Goal: Navigation & Orientation: Find specific page/section

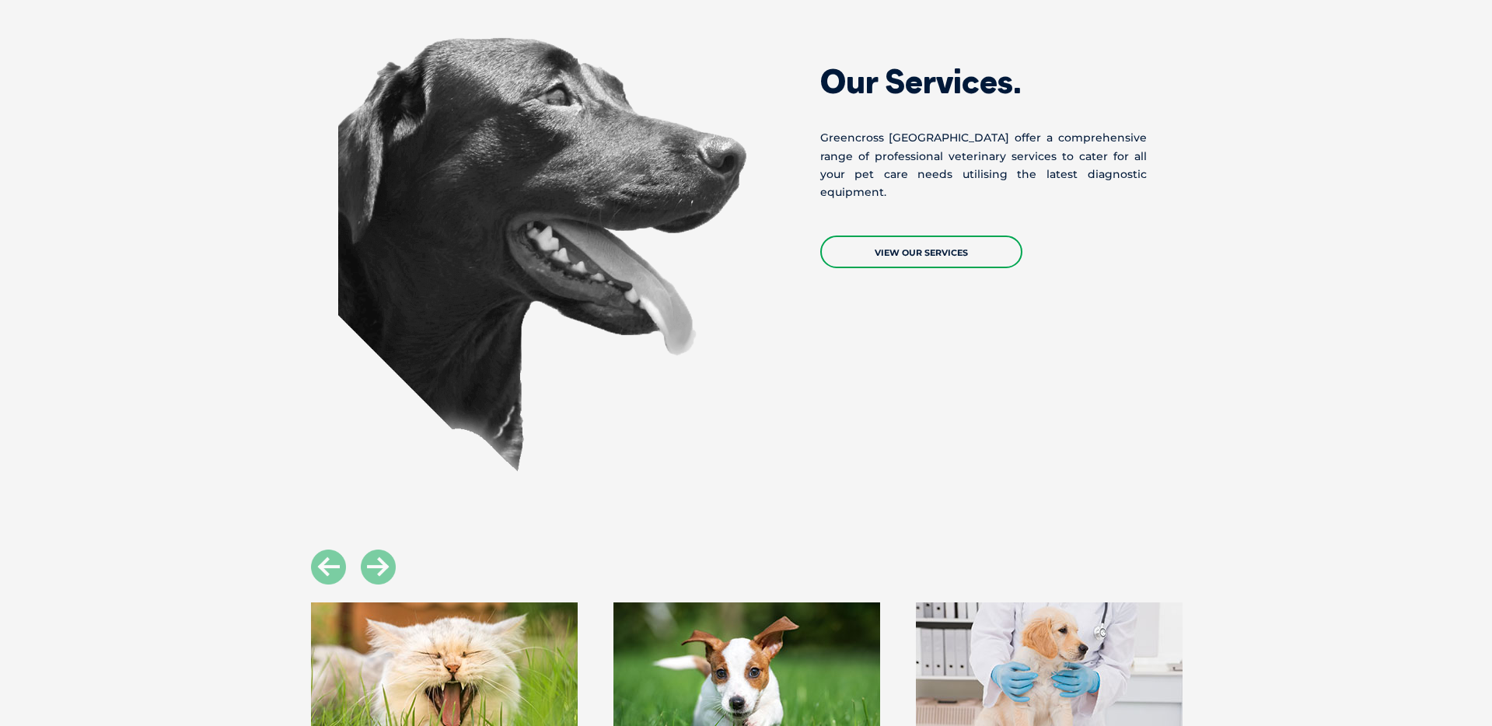
scroll to position [1198, 0]
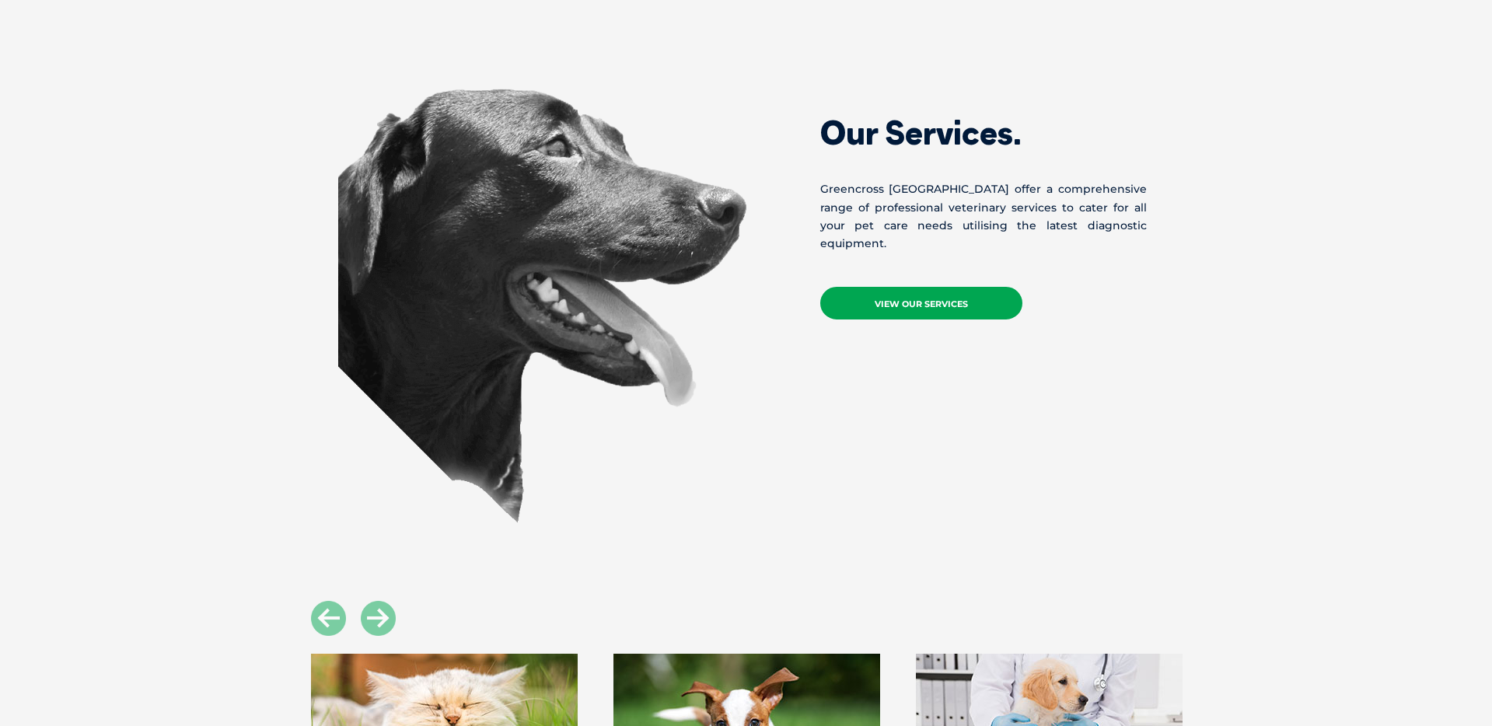
click at [929, 287] on link "View Our Services" at bounding box center [921, 303] width 202 height 33
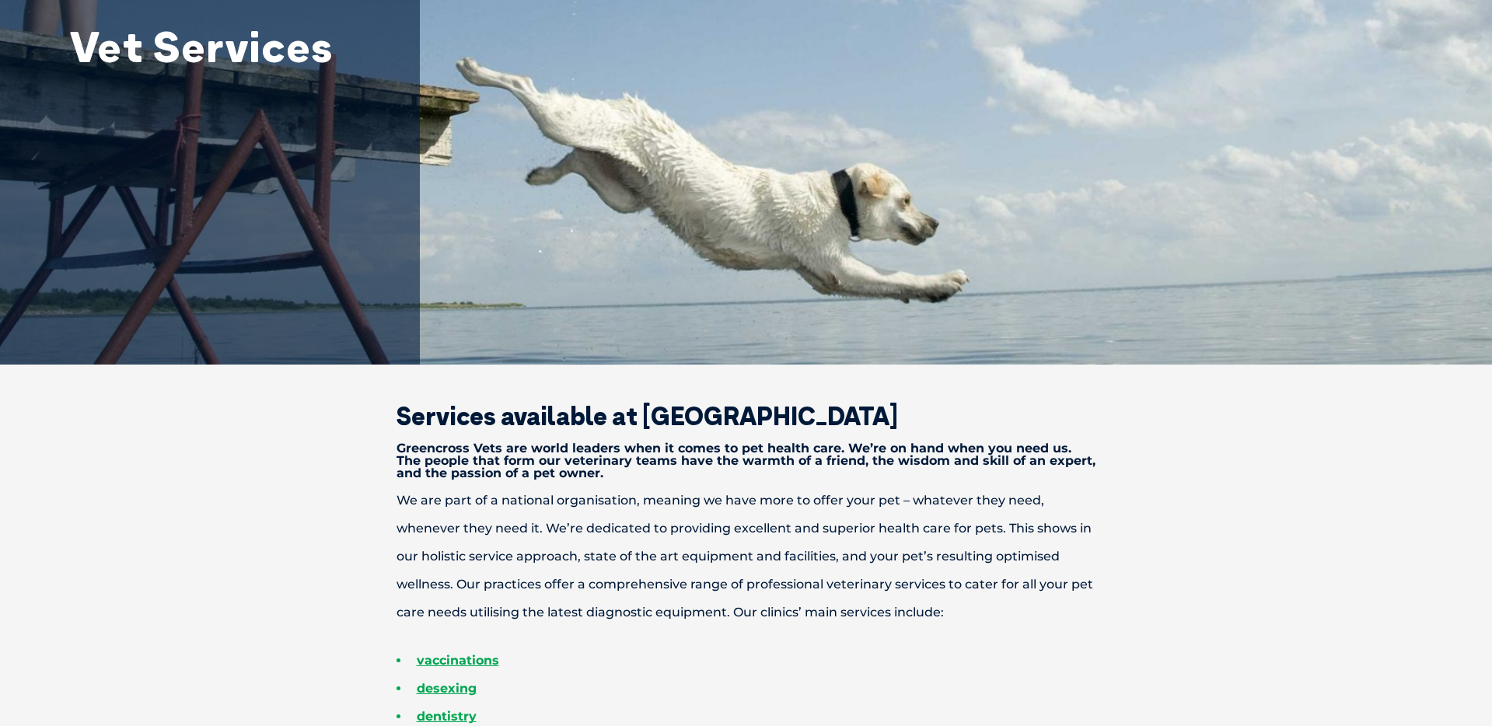
scroll to position [208, 0]
